Goal: Navigation & Orientation: Understand site structure

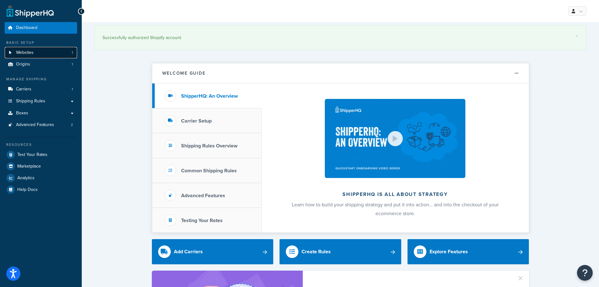
click at [47, 49] on link "Websites 1" at bounding box center [41, 53] width 72 height 12
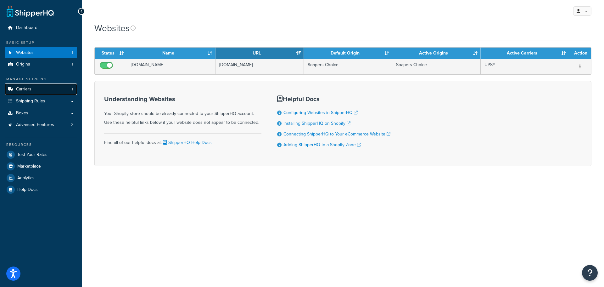
click at [29, 88] on span "Carriers" at bounding box center [23, 88] width 15 height 5
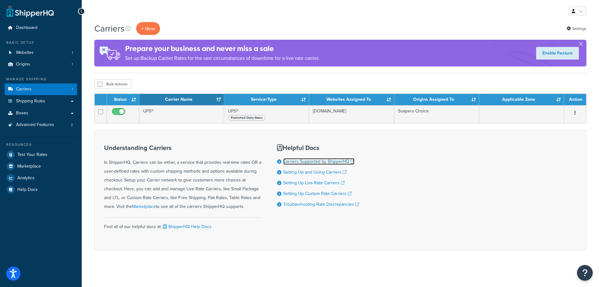
click at [305, 160] on link "Carriers Supported by ShipperHQ" at bounding box center [318, 161] width 71 height 7
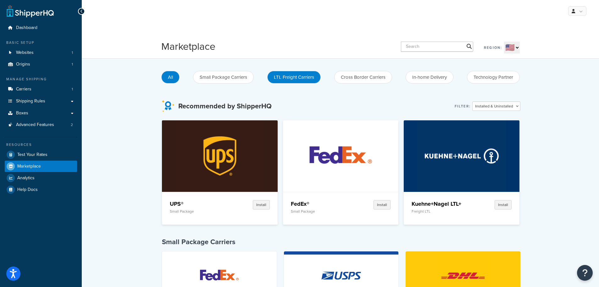
click at [293, 78] on button "LTL Freight Carriers" at bounding box center [293, 77] width 53 height 13
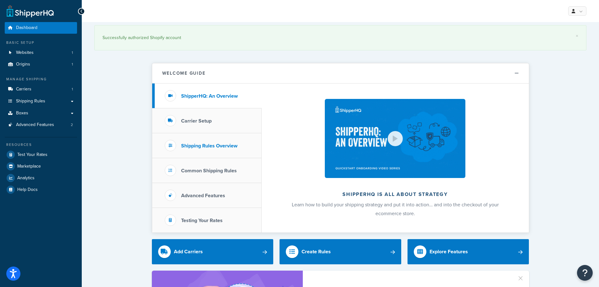
click at [195, 143] on h3 "Shipping Rules Overview" at bounding box center [209, 146] width 56 height 6
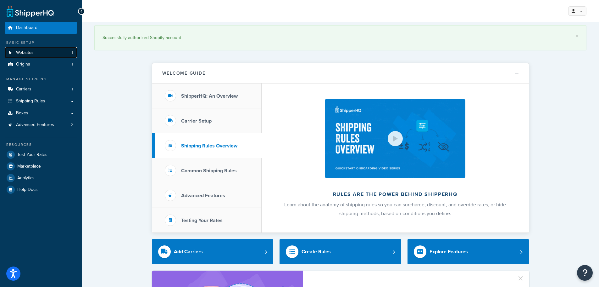
click at [29, 54] on span "Websites" at bounding box center [25, 52] width 18 height 5
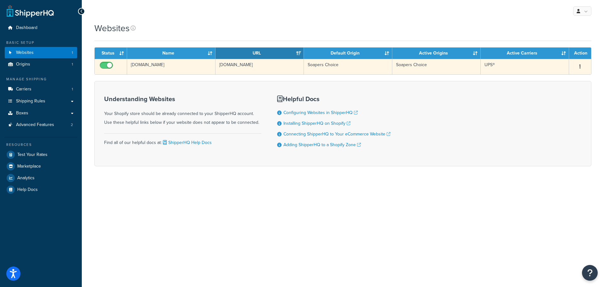
click at [574, 64] on div "Edit Delete" at bounding box center [580, 67] width 14 height 10
click at [580, 67] on icon "button" at bounding box center [579, 66] width 1 height 4
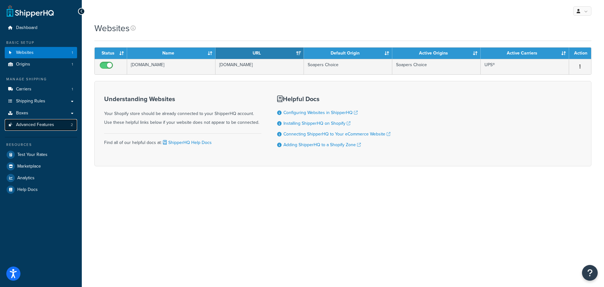
click at [32, 124] on span "Advanced Features" at bounding box center [35, 124] width 38 height 5
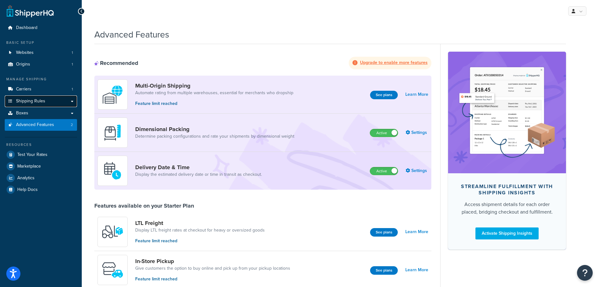
click at [36, 103] on span "Shipping Rules" at bounding box center [30, 100] width 29 height 5
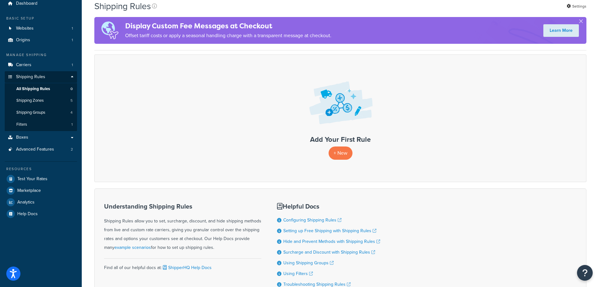
scroll to position [76, 0]
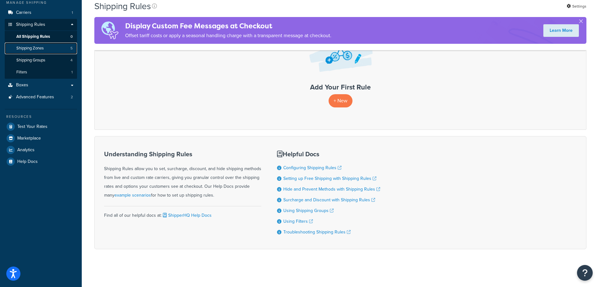
click at [31, 47] on span "Shipping Zones" at bounding box center [29, 48] width 27 height 5
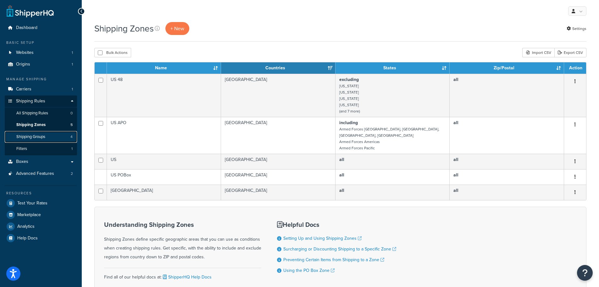
click at [29, 133] on link "Shipping Groups 4" at bounding box center [41, 137] width 72 height 12
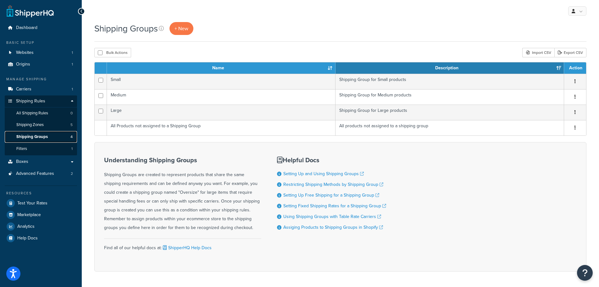
click at [28, 139] on span "Shipping Groups" at bounding box center [31, 136] width 31 height 5
click at [26, 146] on span "Filters" at bounding box center [21, 148] width 11 height 5
